Goal: Task Accomplishment & Management: Manage account settings

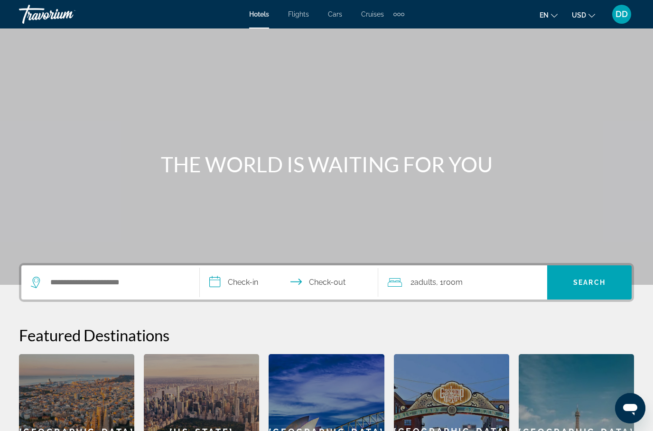
click at [628, 18] on div "DD" at bounding box center [621, 14] width 19 height 19
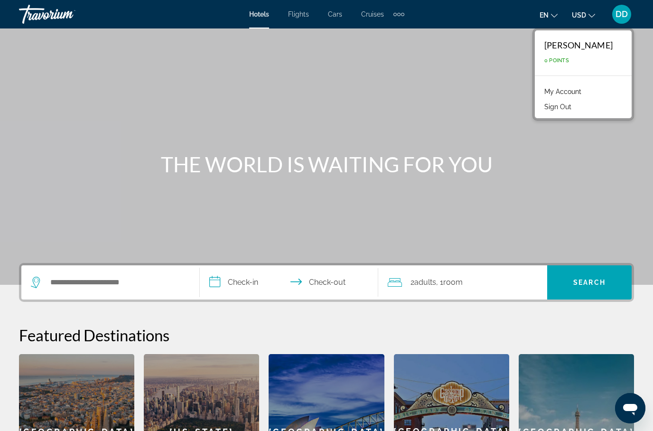
click at [569, 62] on span "0 Points" at bounding box center [556, 60] width 25 height 6
click at [513, 196] on div "Main content" at bounding box center [326, 142] width 653 height 285
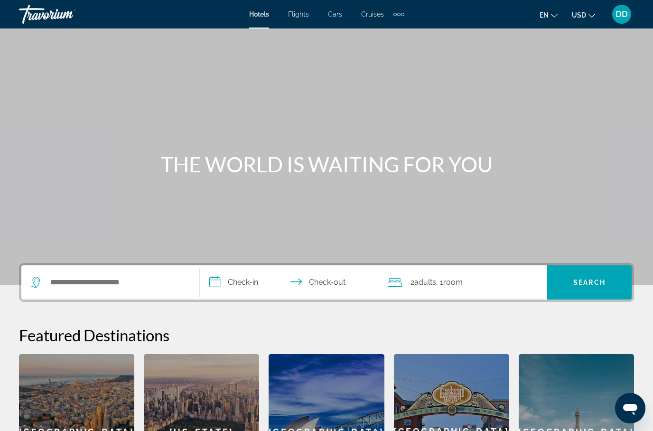
click at [625, 14] on span "DD" at bounding box center [621, 13] width 12 height 9
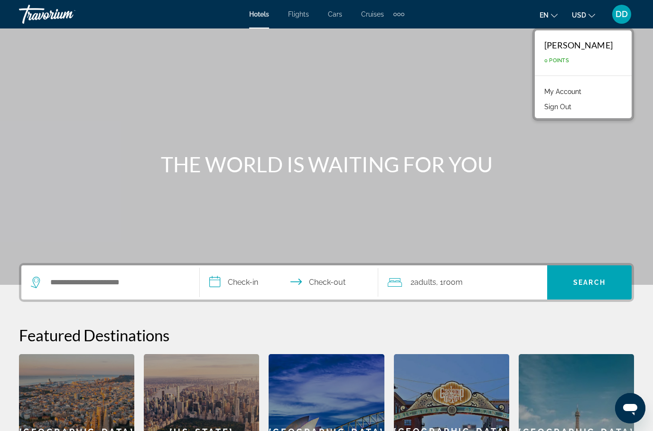
click at [586, 94] on link "My Account" at bounding box center [562, 91] width 46 height 12
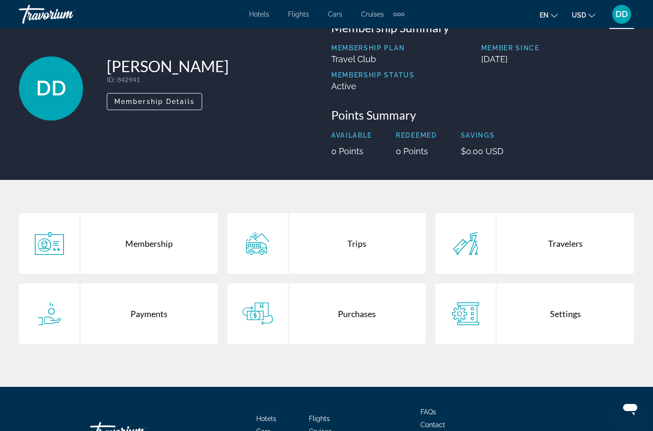
scroll to position [34, 0]
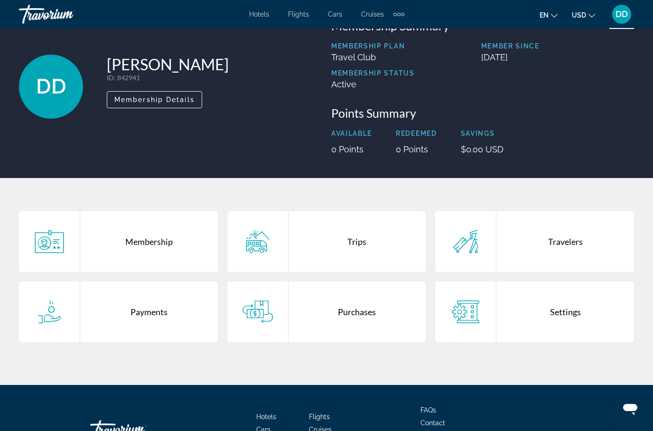
click at [193, 318] on div "Payments" at bounding box center [149, 311] width 138 height 61
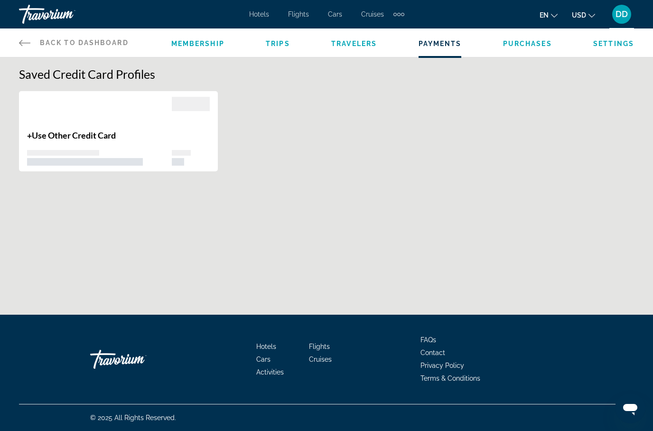
click at [147, 146] on div "+ Use Other Credit Card" at bounding box center [99, 148] width 145 height 36
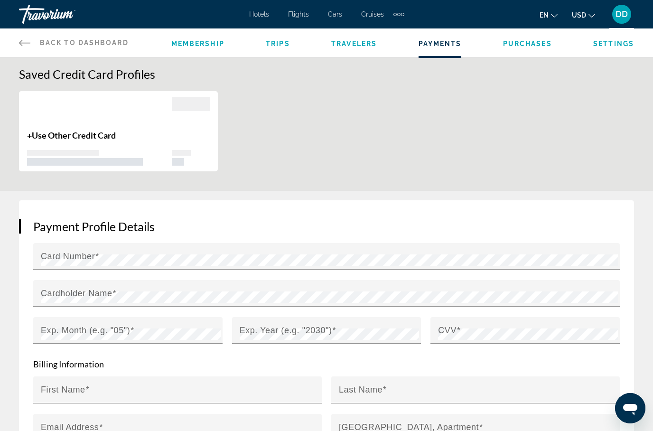
click at [611, 47] on span "Settings" at bounding box center [613, 44] width 41 height 8
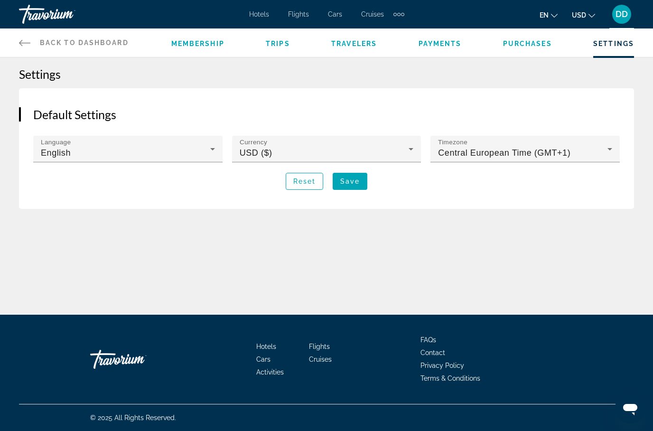
click at [212, 150] on icon "Main content" at bounding box center [212, 148] width 11 height 11
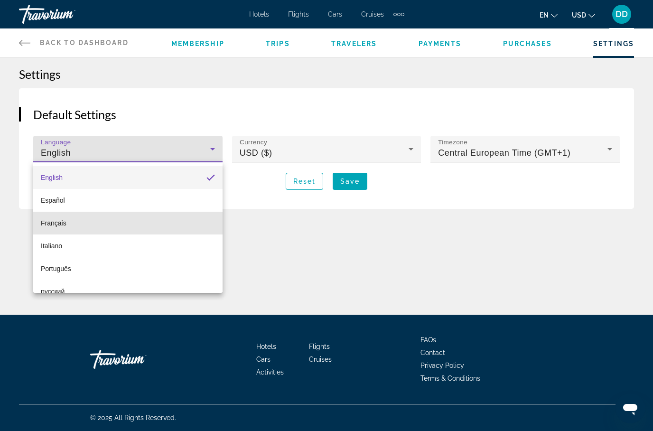
click at [148, 225] on mat-option "Français" at bounding box center [127, 223] width 189 height 23
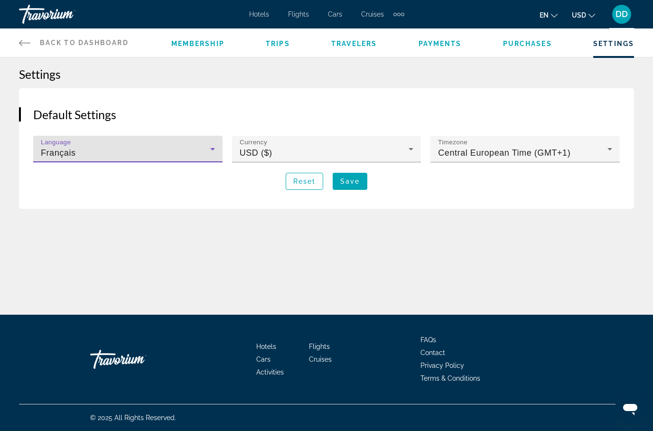
click at [374, 153] on div "USD ($)" at bounding box center [324, 152] width 169 height 11
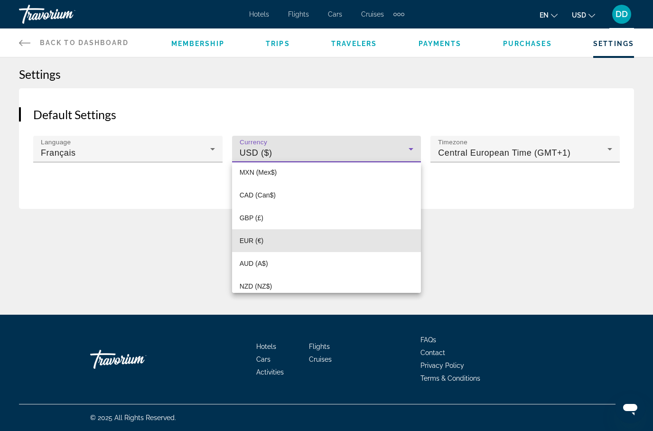
scroll to position [31, 0]
click at [308, 241] on mat-option "EUR (€)" at bounding box center [326, 237] width 189 height 23
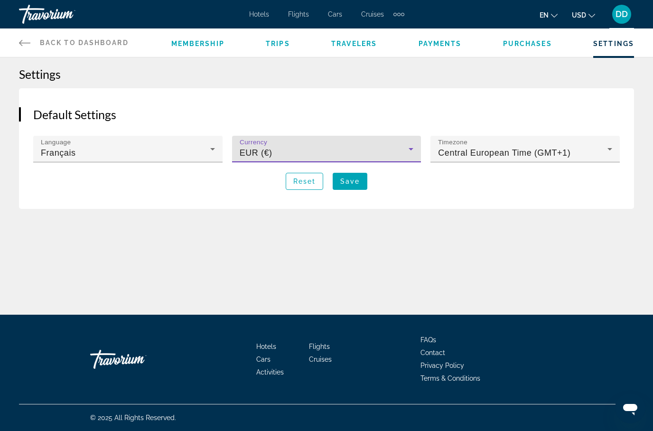
click at [497, 157] on span "Central European Time (GMT+1)" at bounding box center [504, 152] width 132 height 9
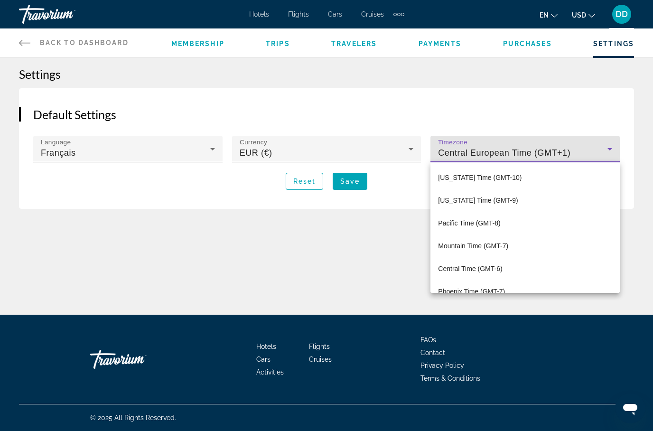
scroll to position [0, 0]
click at [355, 181] on div at bounding box center [326, 215] width 653 height 431
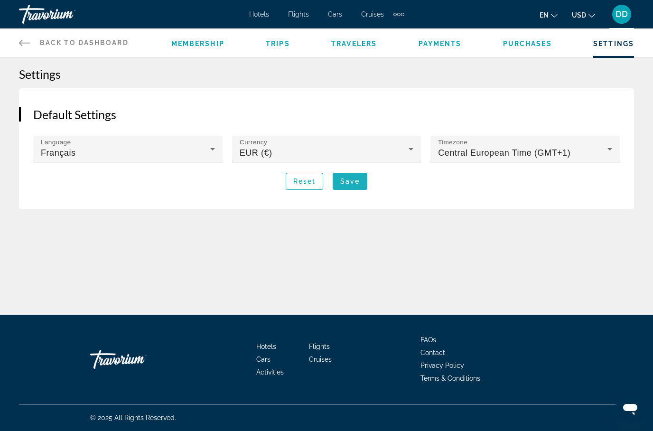
click at [358, 187] on span "Main content" at bounding box center [350, 181] width 35 height 23
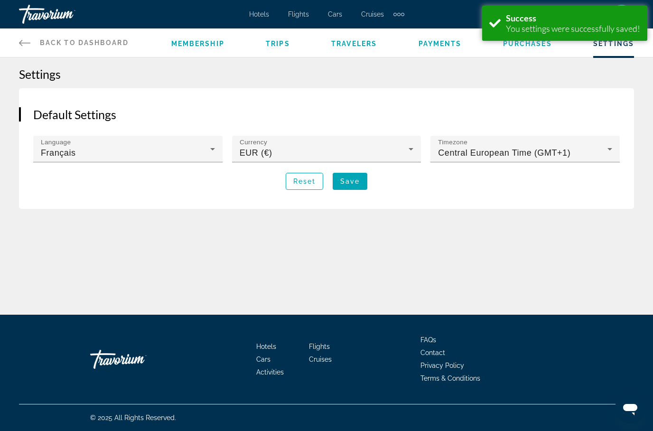
click at [526, 55] on div "Membership Trips Travelers Payments Purchases Settings" at bounding box center [402, 42] width 463 height 28
click at [541, 54] on div "Membership Trips Travelers Payments Purchases Settings" at bounding box center [402, 42] width 463 height 28
click at [542, 45] on span "Purchases" at bounding box center [527, 44] width 49 height 8
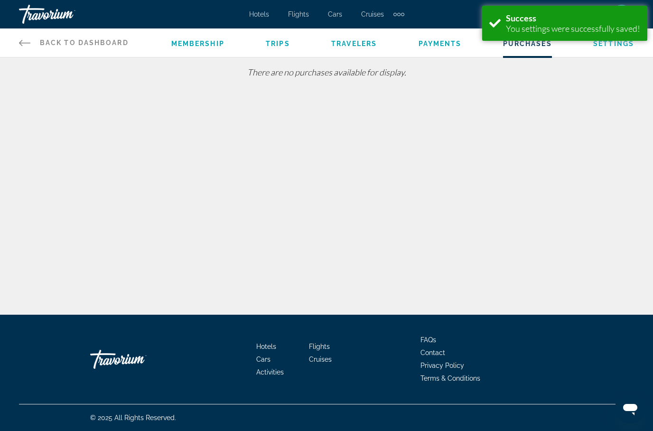
click at [613, 55] on div "Membership Trips Travelers Payments Purchases Settings" at bounding box center [402, 42] width 463 height 28
click at [625, 40] on div "Success You settings were successfully saved!" at bounding box center [564, 23] width 165 height 35
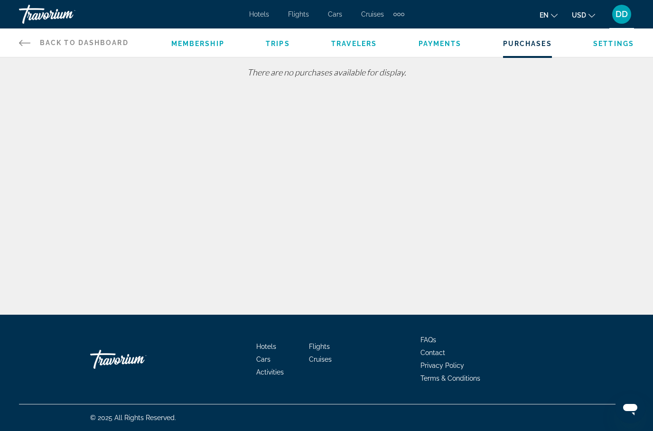
click at [621, 42] on span "Settings" at bounding box center [613, 44] width 41 height 8
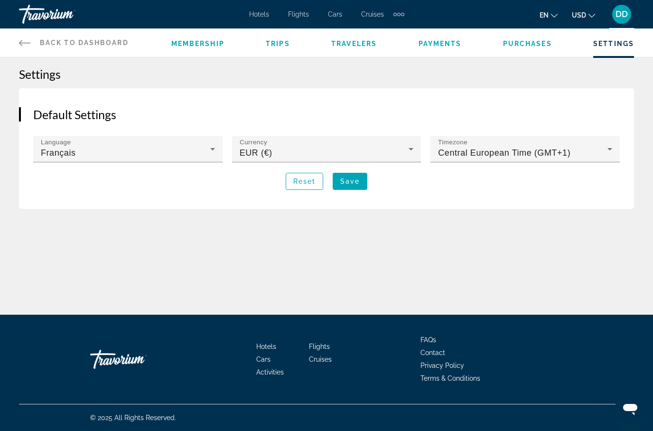
click at [555, 19] on button "en English Español Français Italiano Português русский" at bounding box center [548, 15] width 18 height 14
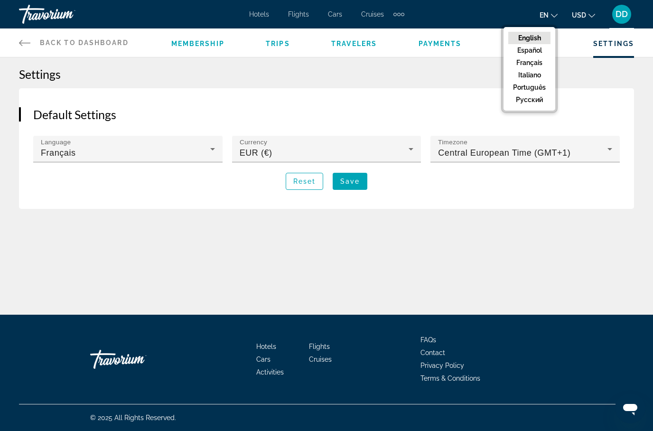
click at [539, 66] on button "Français" at bounding box center [529, 62] width 42 height 12
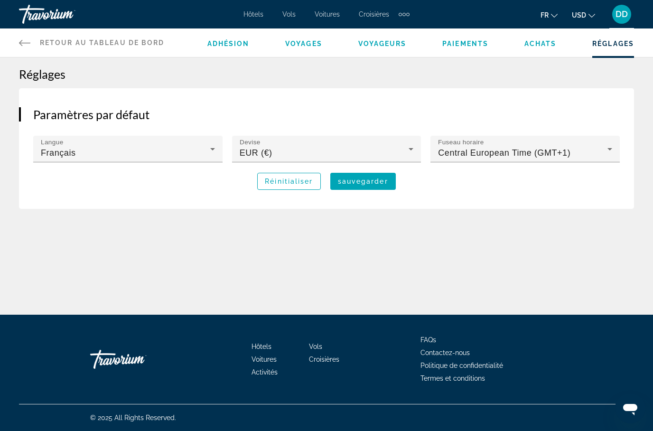
click at [589, 19] on button "USD USD ($) MXN (Mex$) CAD (Can$) GBP (£) EUR (€) AUD (A$) NZD (NZ$) CNY (CN¥)" at bounding box center [583, 15] width 23 height 14
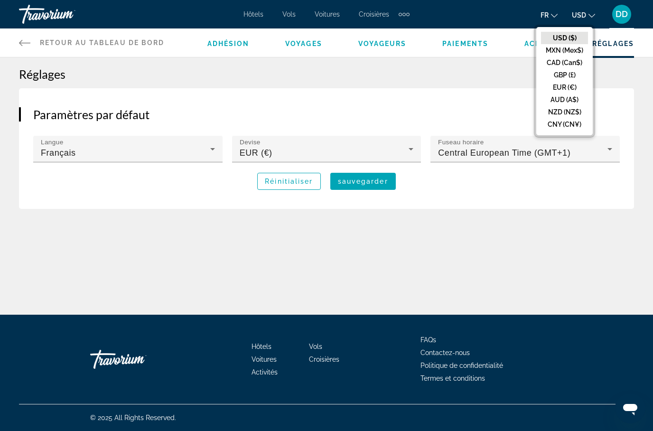
click at [581, 86] on button "EUR (€)" at bounding box center [564, 87] width 47 height 12
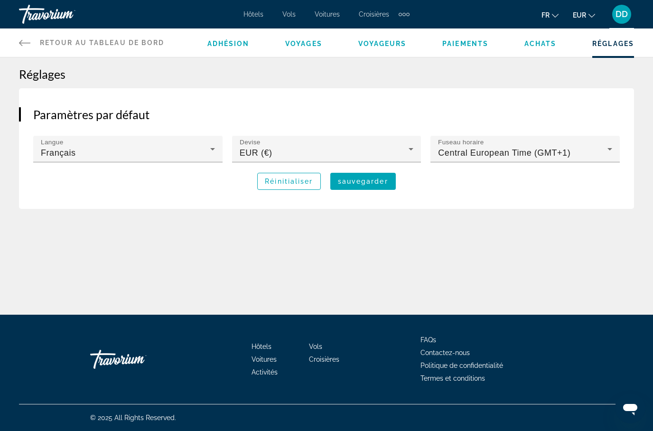
click at [540, 104] on div "Paramètres par défaut Langue Français Devise EUR (€) Fuseau horaire Central Eur…" at bounding box center [326, 148] width 615 height 121
click at [618, 15] on span "DD" at bounding box center [621, 13] width 12 height 9
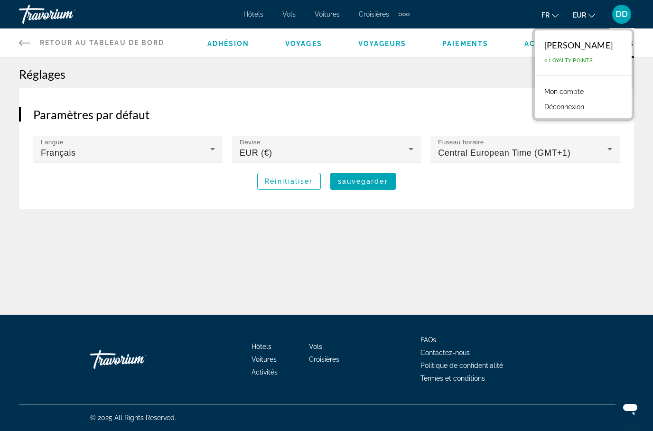
click at [588, 92] on link "Mon compte" at bounding box center [563, 91] width 49 height 12
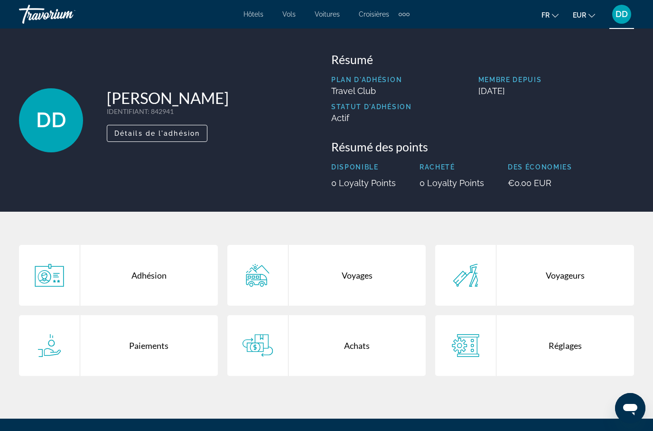
click at [571, 281] on div "Voyageurs" at bounding box center [565, 275] width 138 height 61
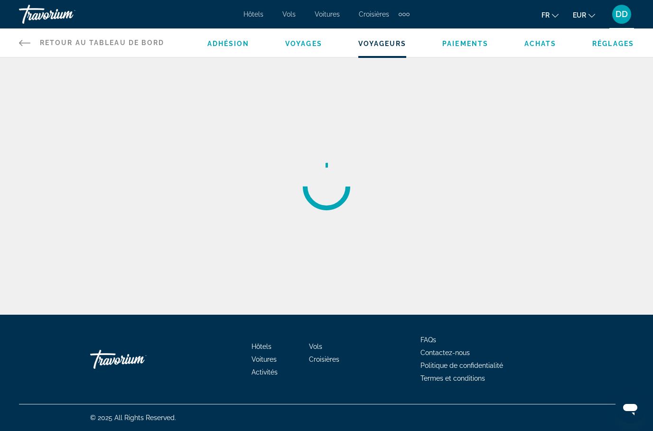
scroll to position [38, 0]
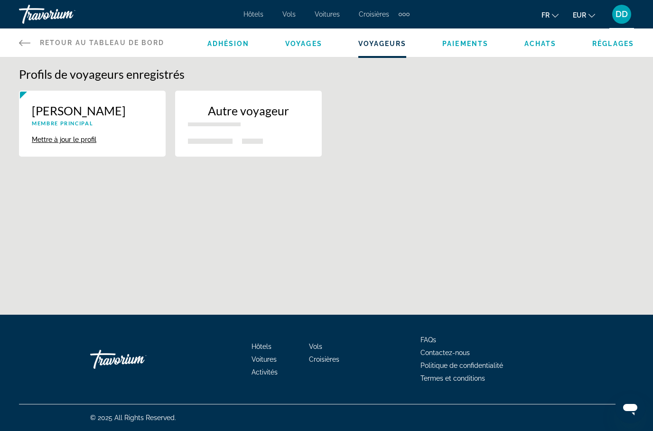
click at [307, 47] on span "Voyages" at bounding box center [303, 44] width 37 height 8
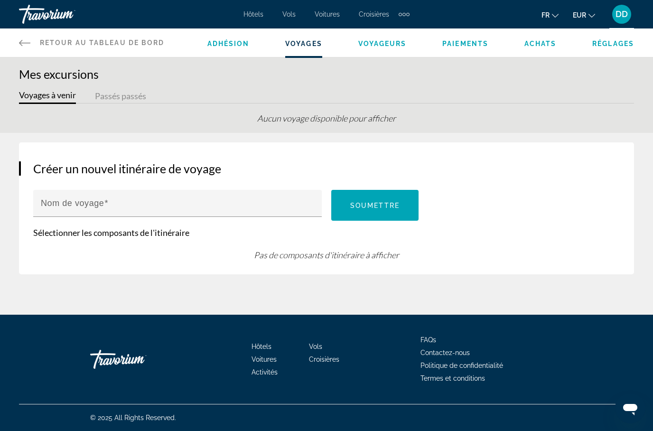
click at [240, 83] on div "Mes excursions Voyages à venir Passés passés Aucun voyage disponible pour affic…" at bounding box center [326, 100] width 653 height 66
click at [232, 87] on div "Mes excursions Voyages à venir Passés passés Aucun voyage disponible pour affic…" at bounding box center [326, 100] width 653 height 66
click at [223, 88] on div "Mes excursions Voyages à venir Passés passés Aucun voyage disponible pour affic…" at bounding box center [326, 100] width 653 height 66
click at [371, 79] on h1 "Mes excursions" at bounding box center [326, 74] width 615 height 14
click at [391, 87] on div "Mes excursions Voyages à venir Passés passés Aucun voyage disponible pour affic…" at bounding box center [326, 100] width 653 height 66
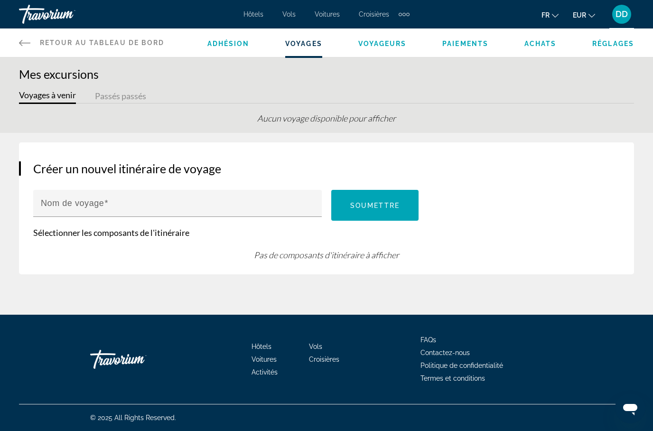
click at [370, 47] on span "Voyageurs" at bounding box center [382, 44] width 48 height 8
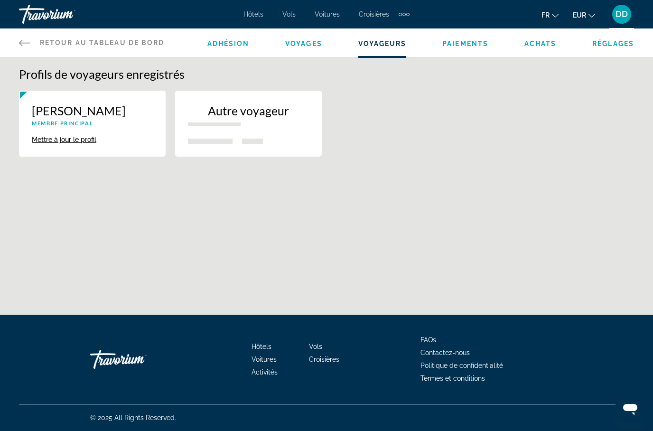
click at [630, 46] on span "Réglages" at bounding box center [613, 44] width 42 height 8
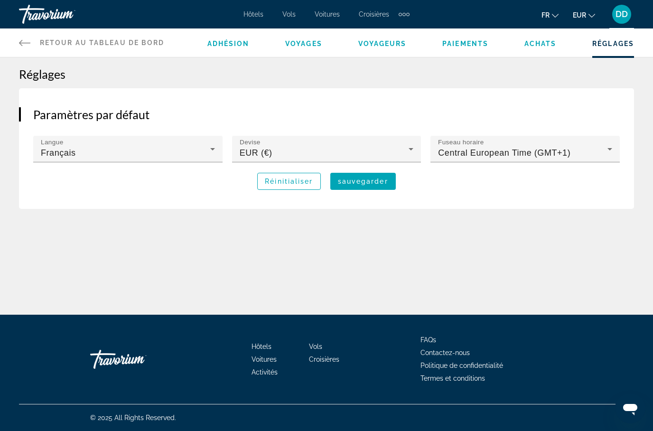
click at [32, 75] on h1 "Réglages" at bounding box center [326, 74] width 615 height 14
click at [28, 85] on div "Réglages Paramètres par défaut Langue Français Devise EUR (€) Fuseau horaire Ce…" at bounding box center [326, 138] width 653 height 142
